Goal: Task Accomplishment & Management: Manage account settings

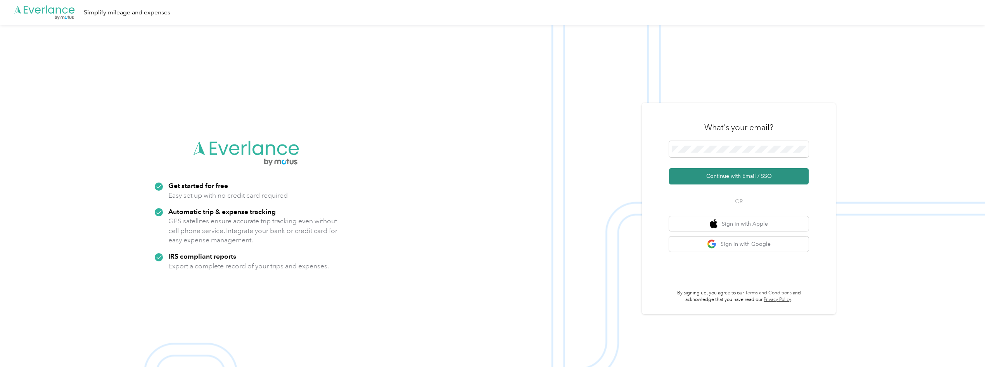
click at [726, 177] on button "Continue with Email / SSO" at bounding box center [739, 176] width 140 height 16
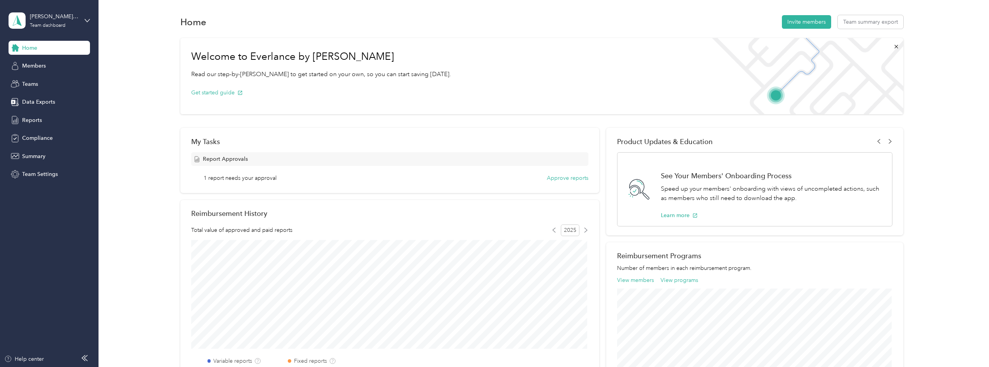
click at [78, 18] on div "[PERSON_NAME][EMAIL_ADDRESS][PERSON_NAME][DOMAIN_NAME] Team dashboard" at bounding box center [49, 20] width 81 height 27
click at [499, 88] on div "Welcome to Everlance by Motus Read our step-by-[PERSON_NAME] to get started on …" at bounding box center [541, 76] width 723 height 76
click at [561, 177] on button "Approve reports" at bounding box center [568, 178] width 42 height 8
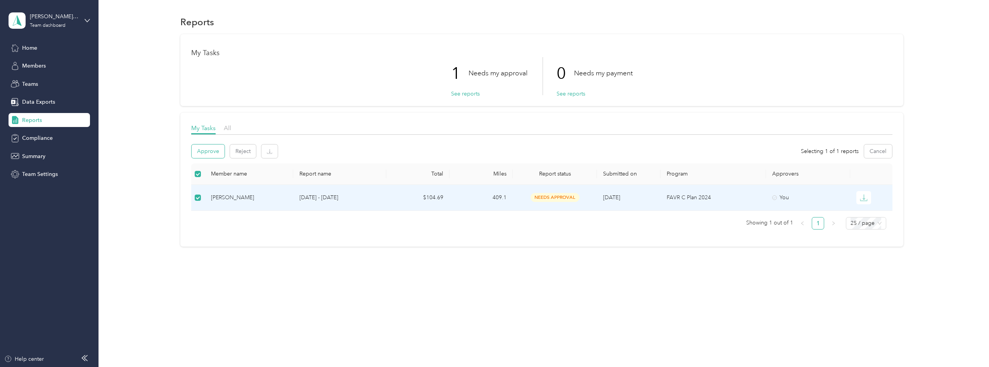
click at [208, 152] on button "Approve" at bounding box center [208, 151] width 33 height 14
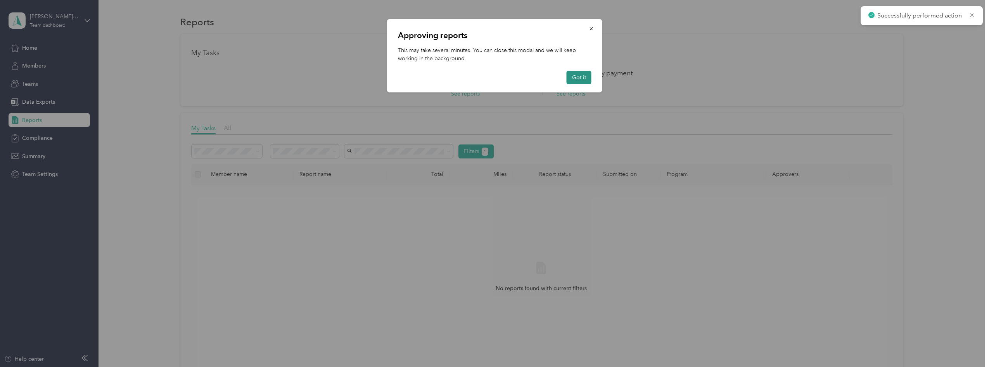
click at [584, 76] on button "Got it" at bounding box center [579, 78] width 25 height 14
